Goal: Information Seeking & Learning: Learn about a topic

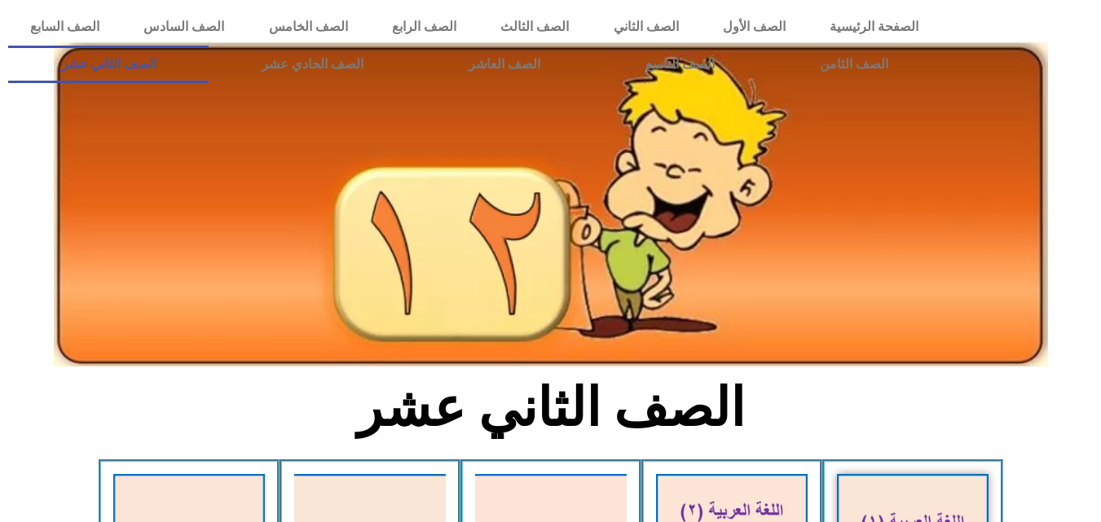
scroll to position [456, 0]
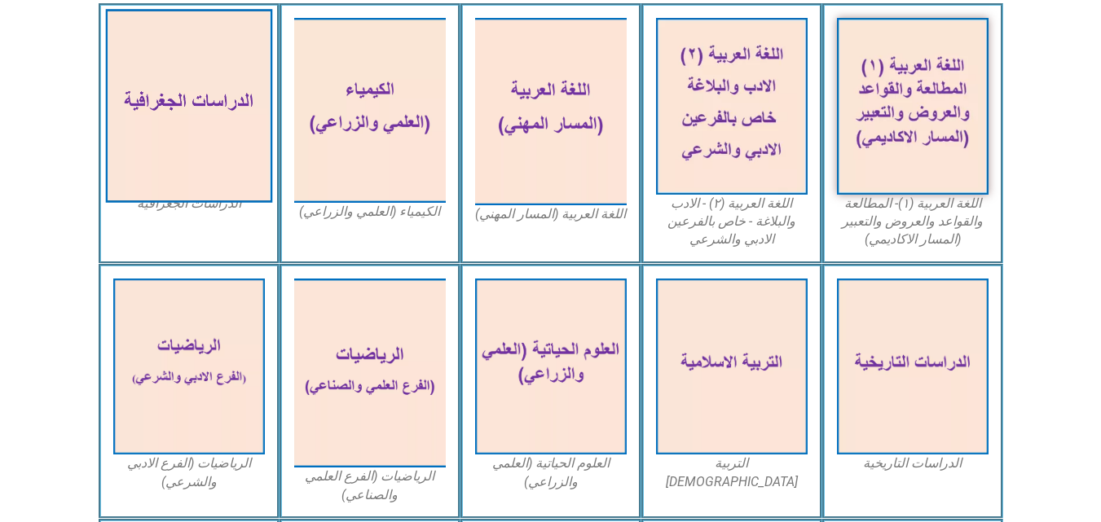
click at [181, 111] on img at bounding box center [188, 106] width 167 height 194
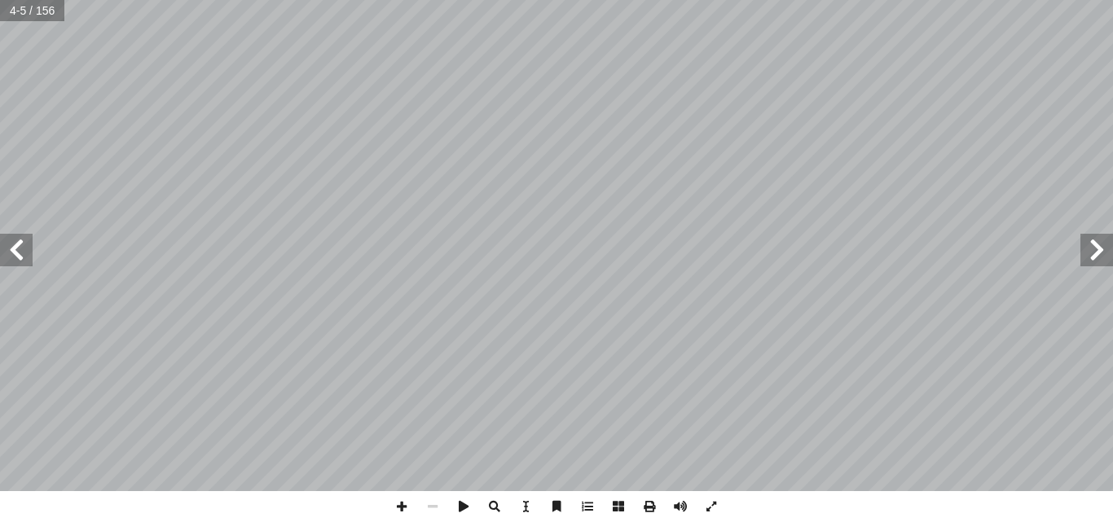
click at [8, 262] on span at bounding box center [16, 250] width 33 height 33
click at [11, 234] on span at bounding box center [16, 250] width 33 height 33
click at [1103, 253] on span at bounding box center [1097, 250] width 33 height 33
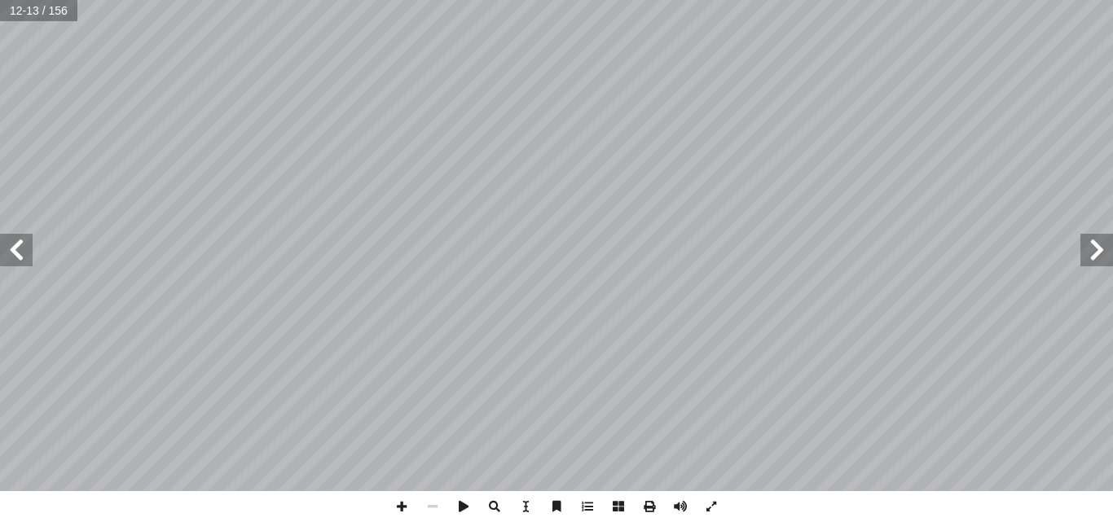
click at [16, 256] on span at bounding box center [16, 250] width 33 height 33
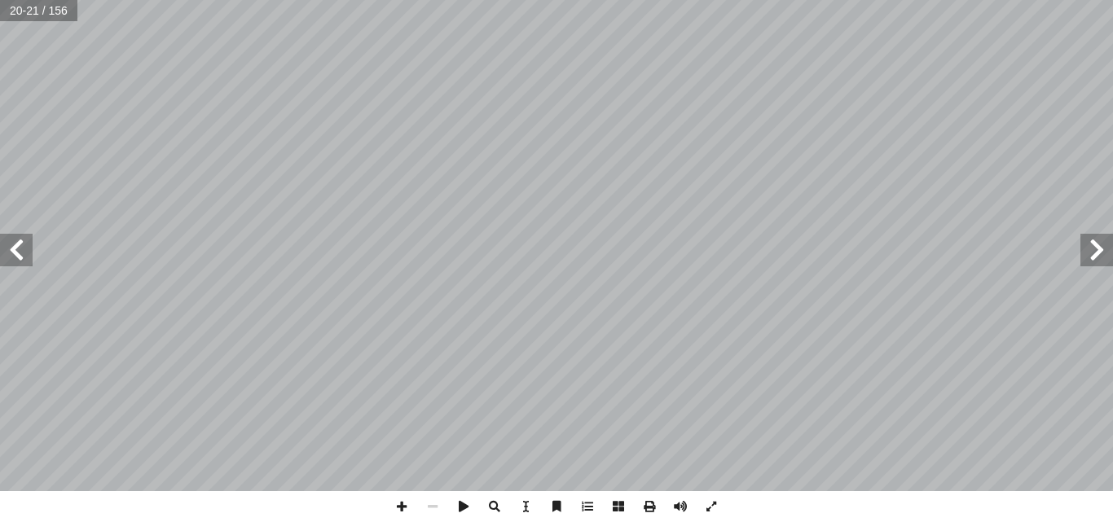
click at [16, 256] on span at bounding box center [16, 250] width 33 height 33
